Goal: Find specific page/section: Find specific page/section

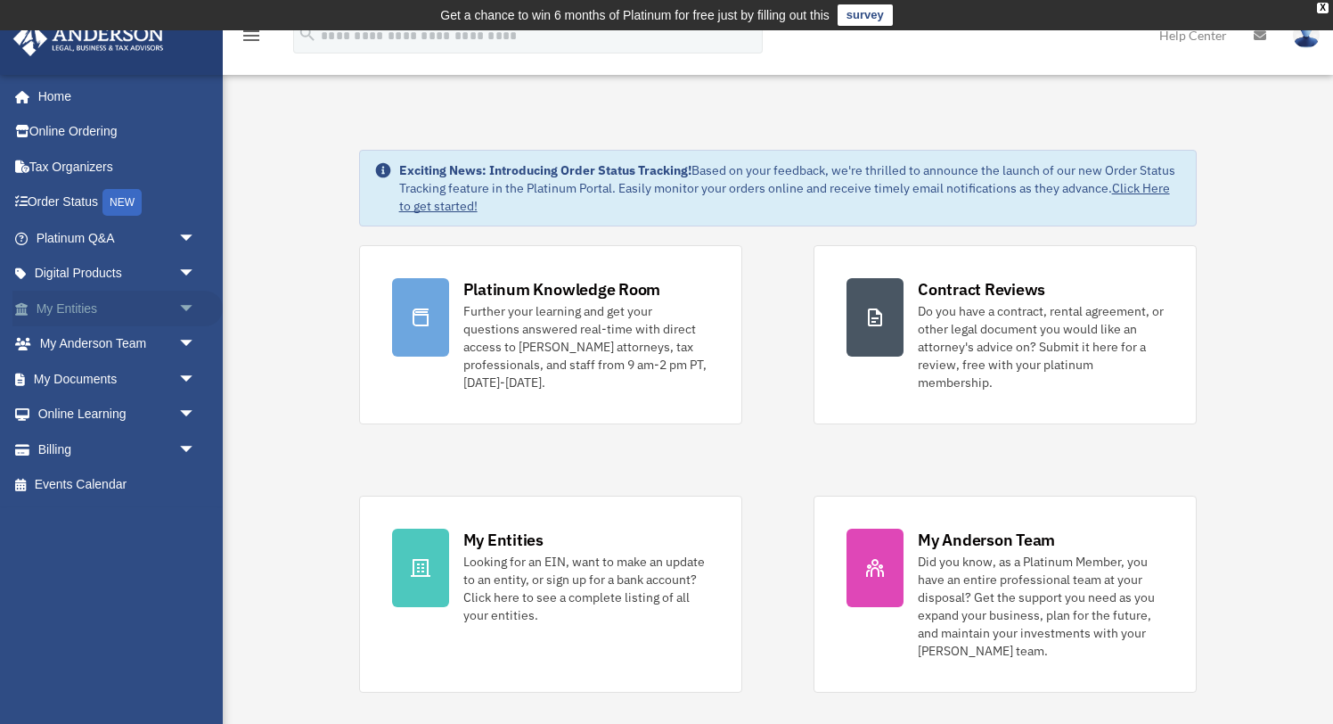
click at [188, 306] on span "arrow_drop_down" at bounding box center [196, 309] width 36 height 37
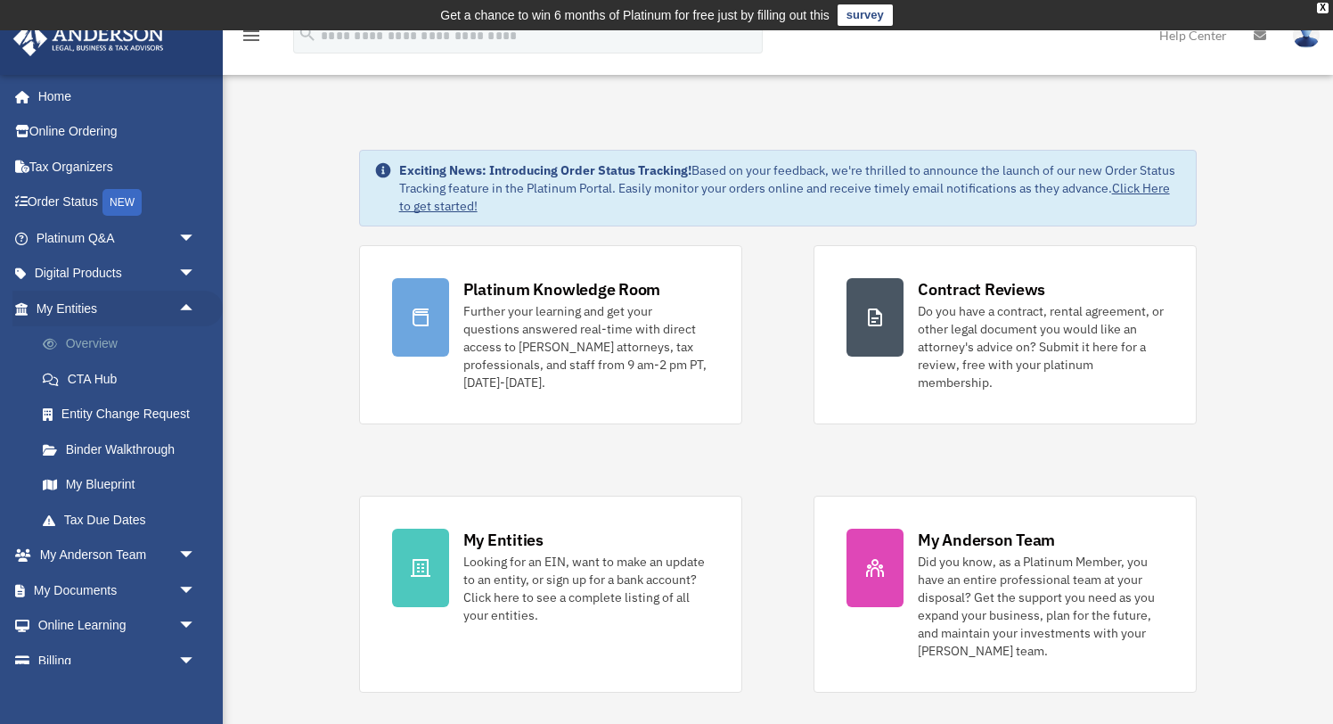
click at [83, 345] on link "Overview" at bounding box center [124, 344] width 198 height 36
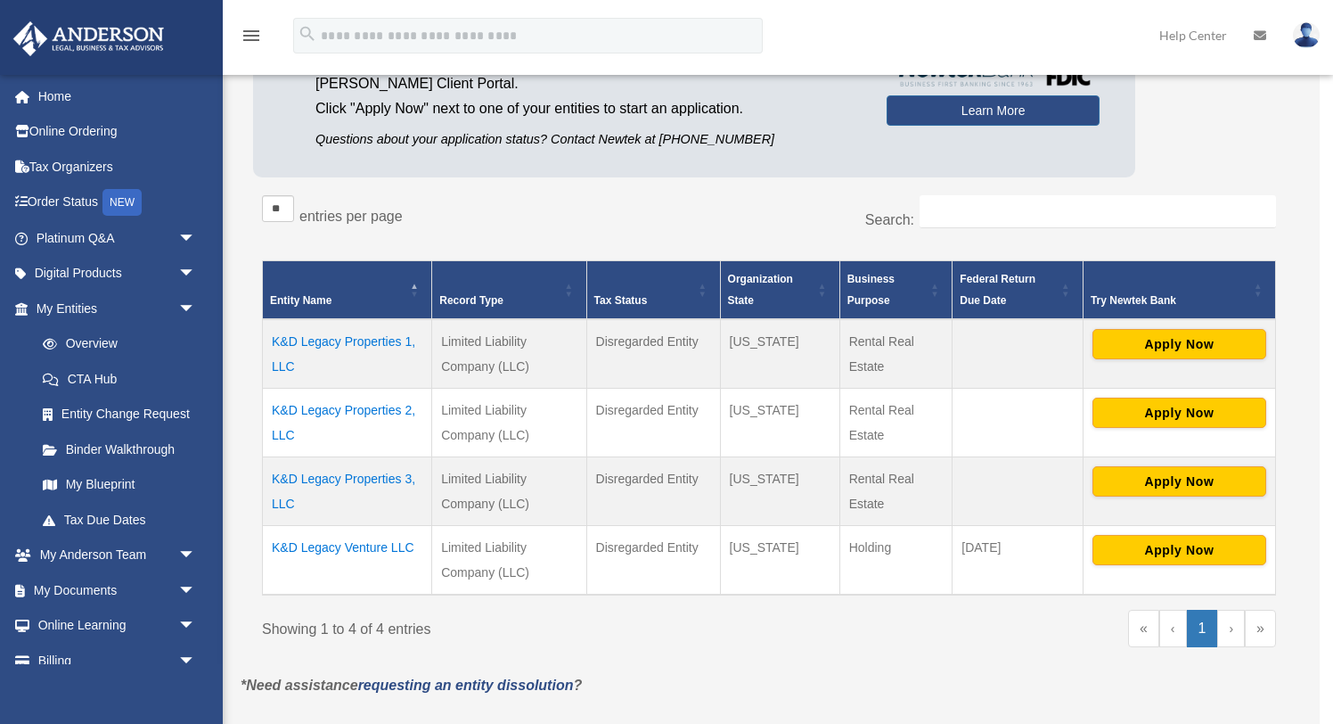
scroll to position [225, 0]
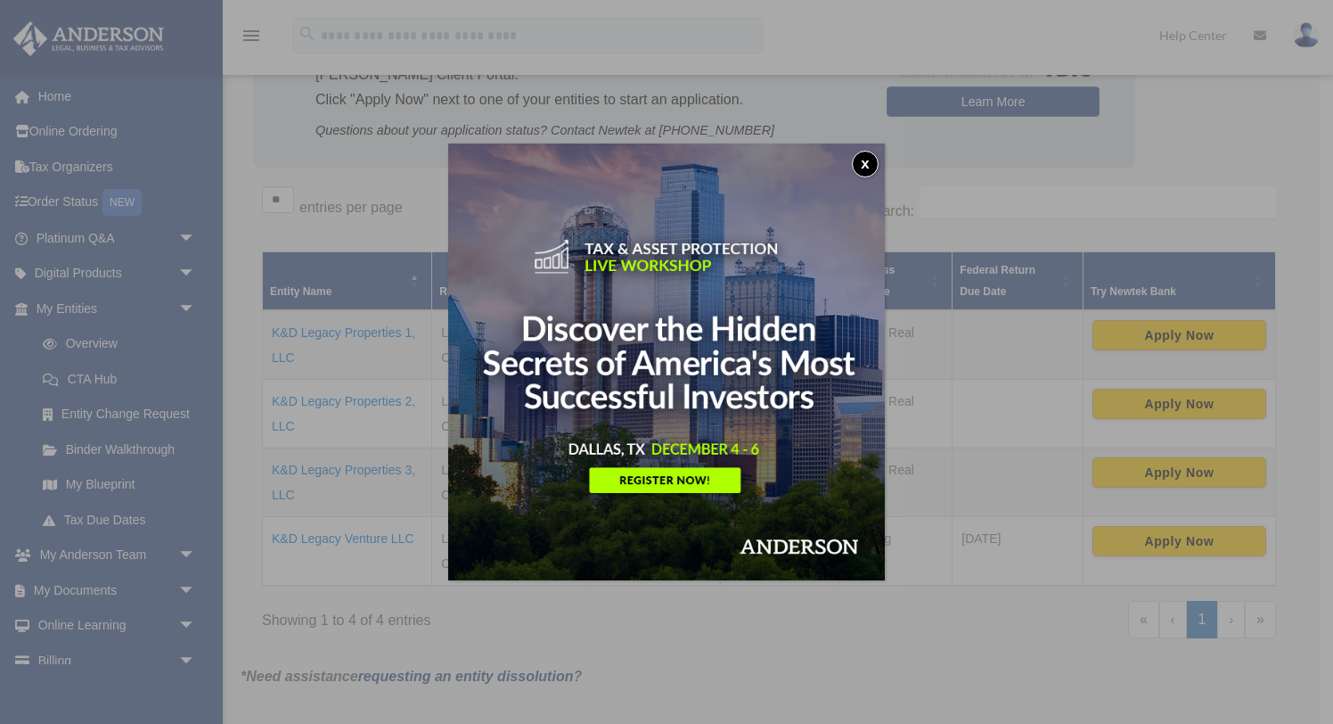
click at [862, 165] on button "x" at bounding box center [865, 164] width 27 height 27
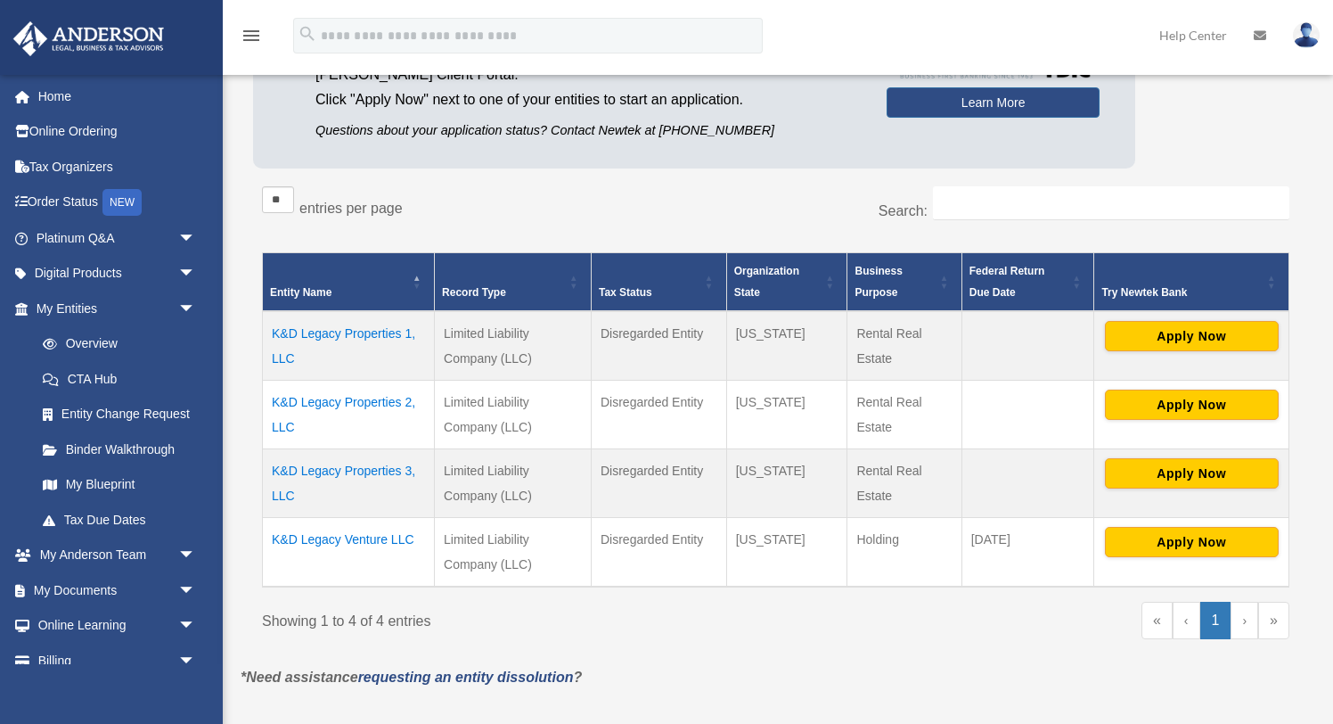
click at [333, 538] on td "K&D Legacy Venture LLC" at bounding box center [349, 552] width 172 height 70
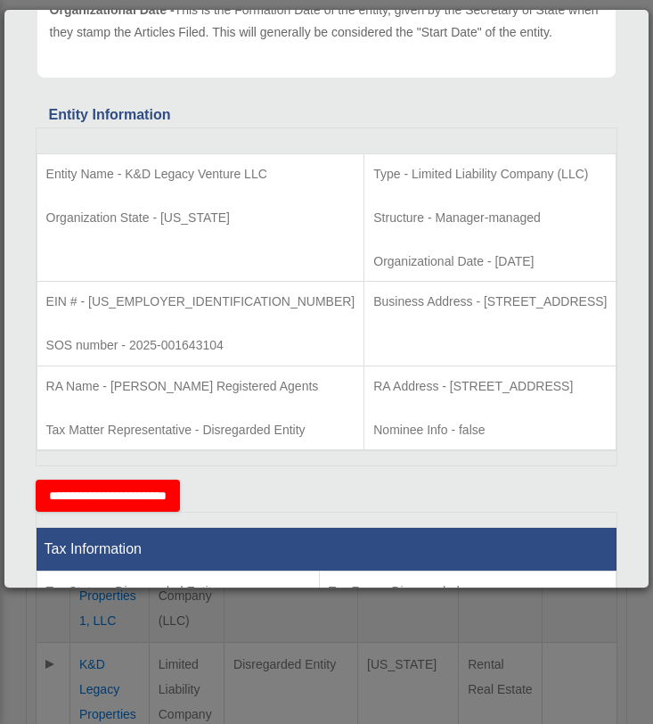
scroll to position [240, 0]
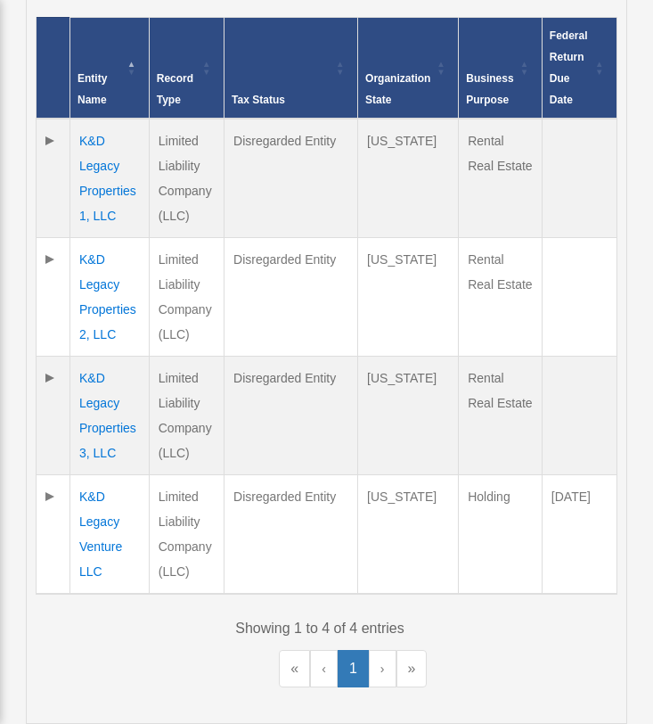
scroll to position [637, 0]
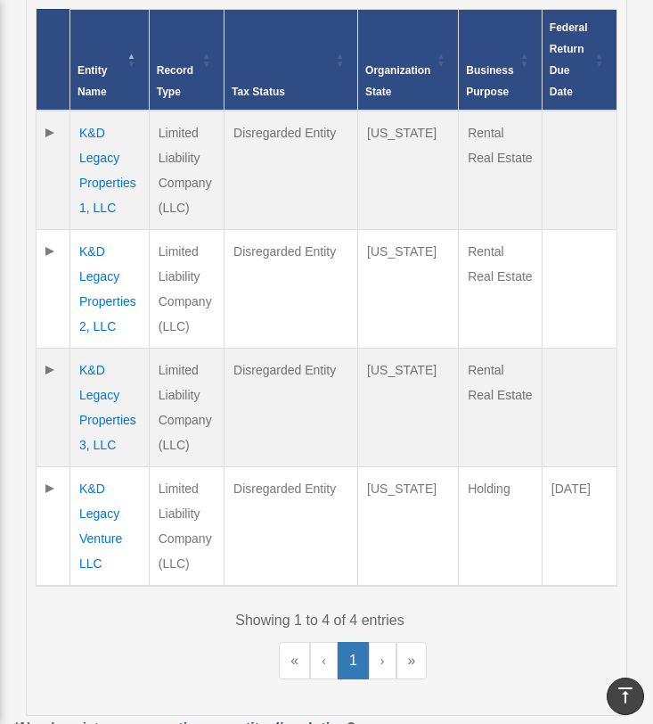
click at [111, 494] on td "K&D Legacy Venture LLC" at bounding box center [109, 525] width 79 height 119
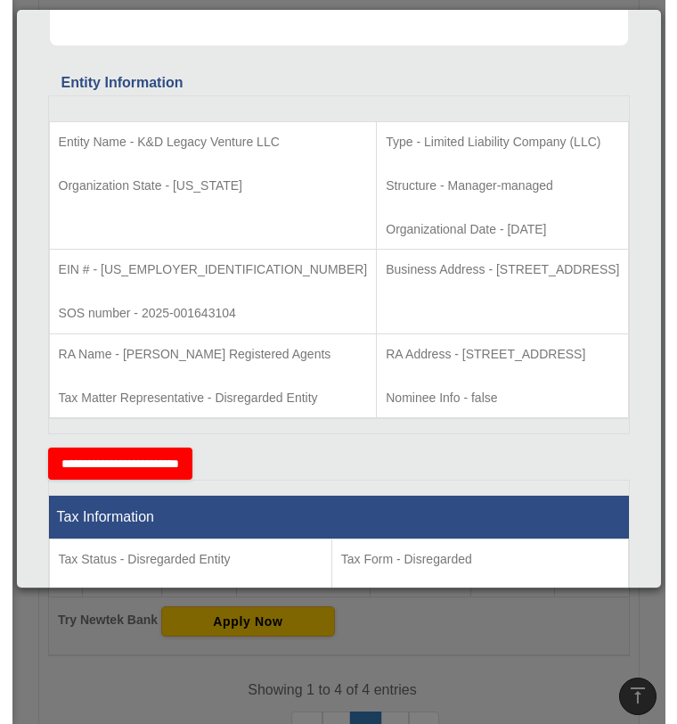
scroll to position [627, 0]
